Goal: Entertainment & Leisure: Consume media (video, audio)

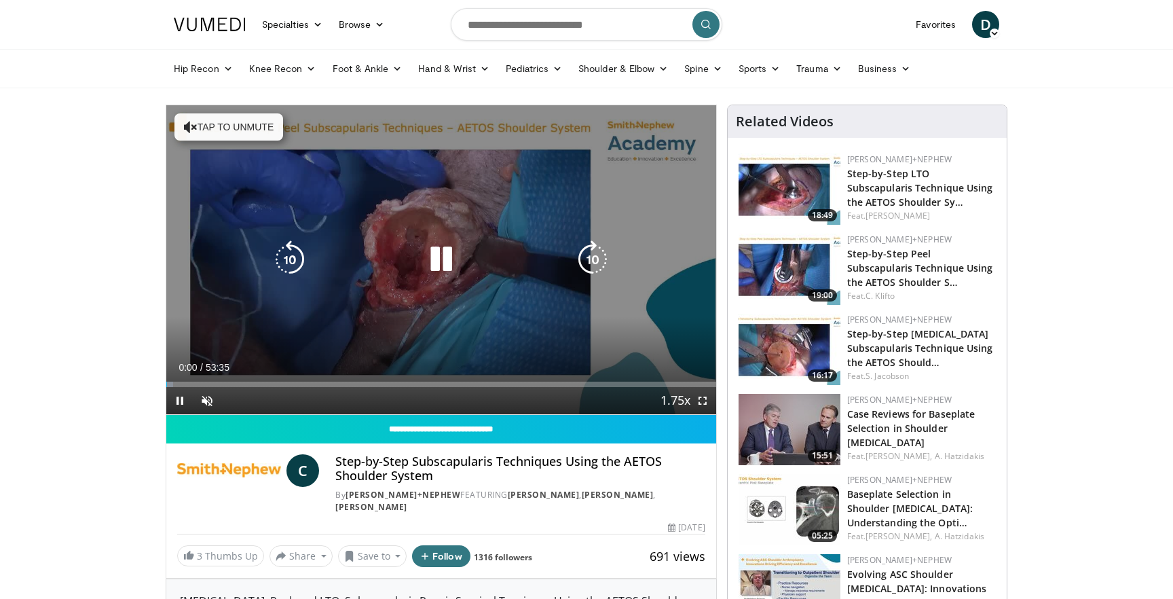
click at [407, 220] on div "10 seconds Tap to unmute" at bounding box center [441, 259] width 550 height 309
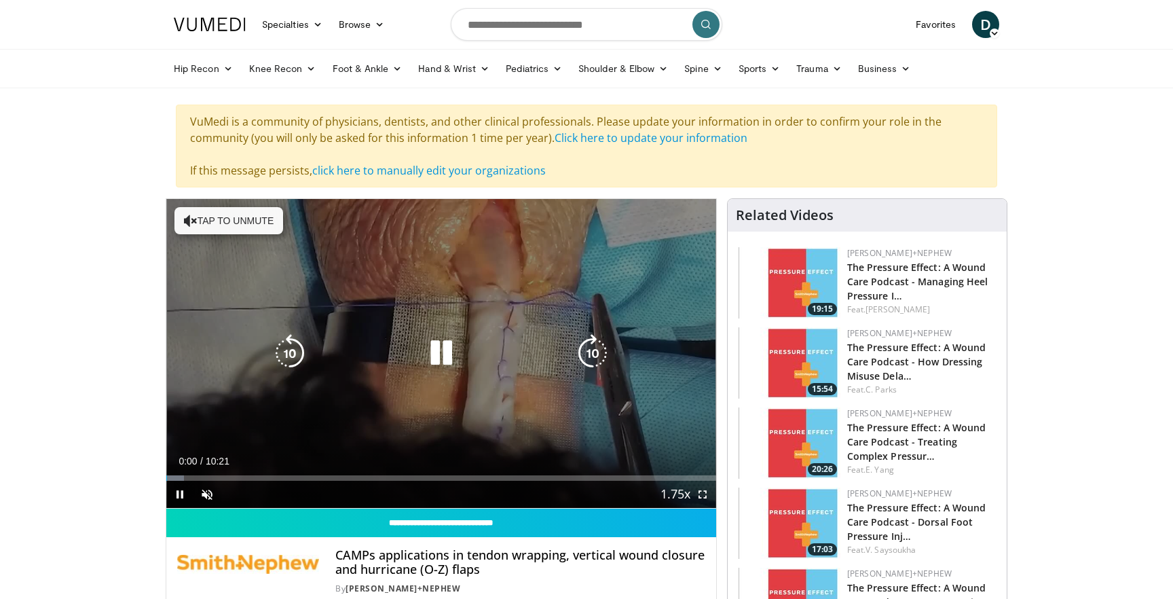
click at [455, 339] on icon "Video Player" at bounding box center [441, 353] width 38 height 38
